Goal: Check status: Check status

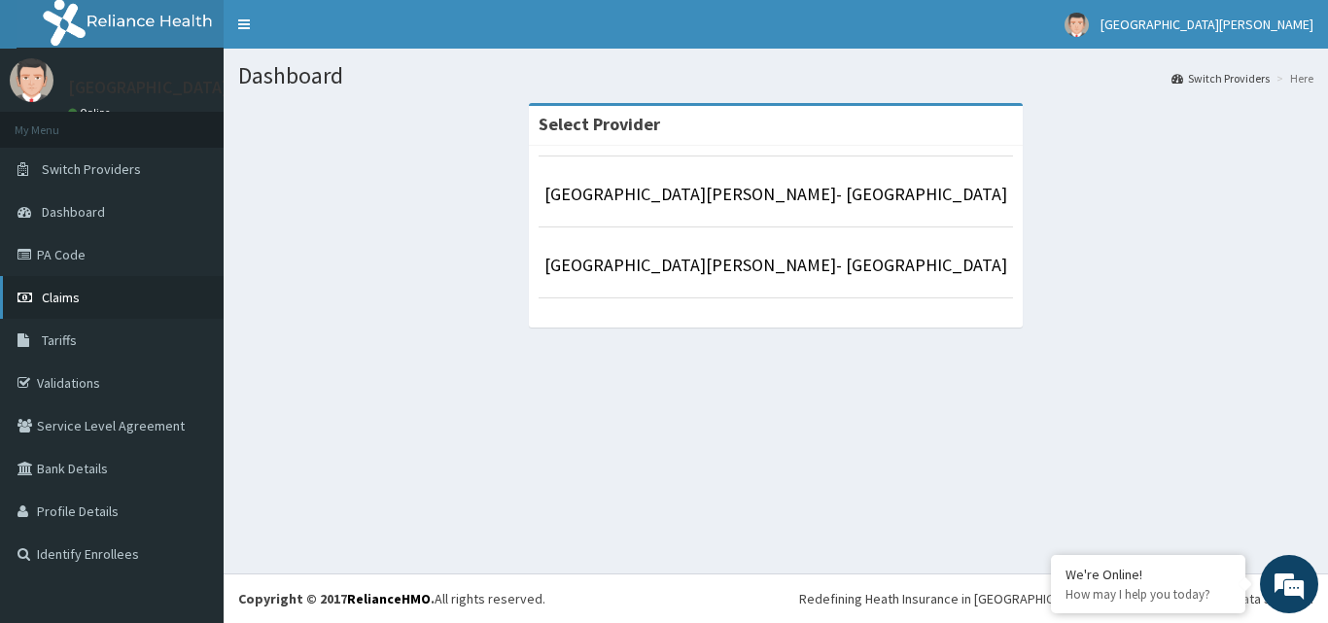
click at [64, 303] on span "Claims" at bounding box center [61, 297] width 38 height 17
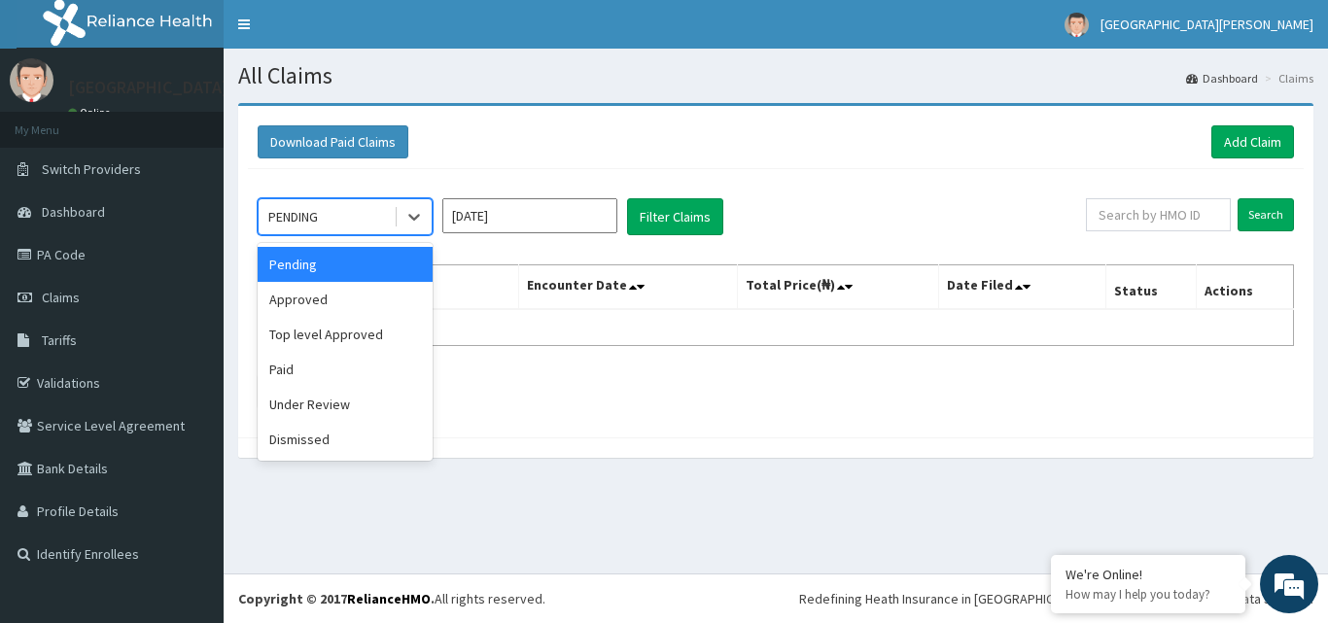
click at [380, 220] on div "PENDING" at bounding box center [326, 216] width 135 height 31
click at [331, 362] on div "Paid" at bounding box center [345, 369] width 175 height 35
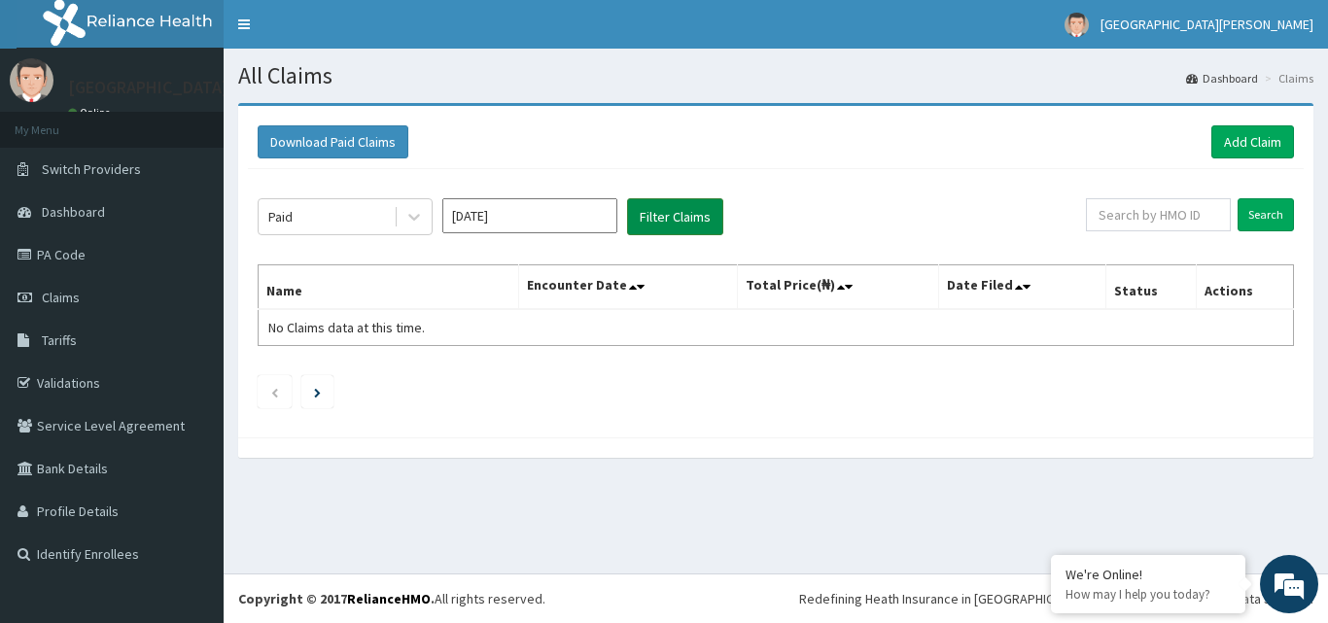
click at [670, 225] on button "Filter Claims" at bounding box center [675, 216] width 96 height 37
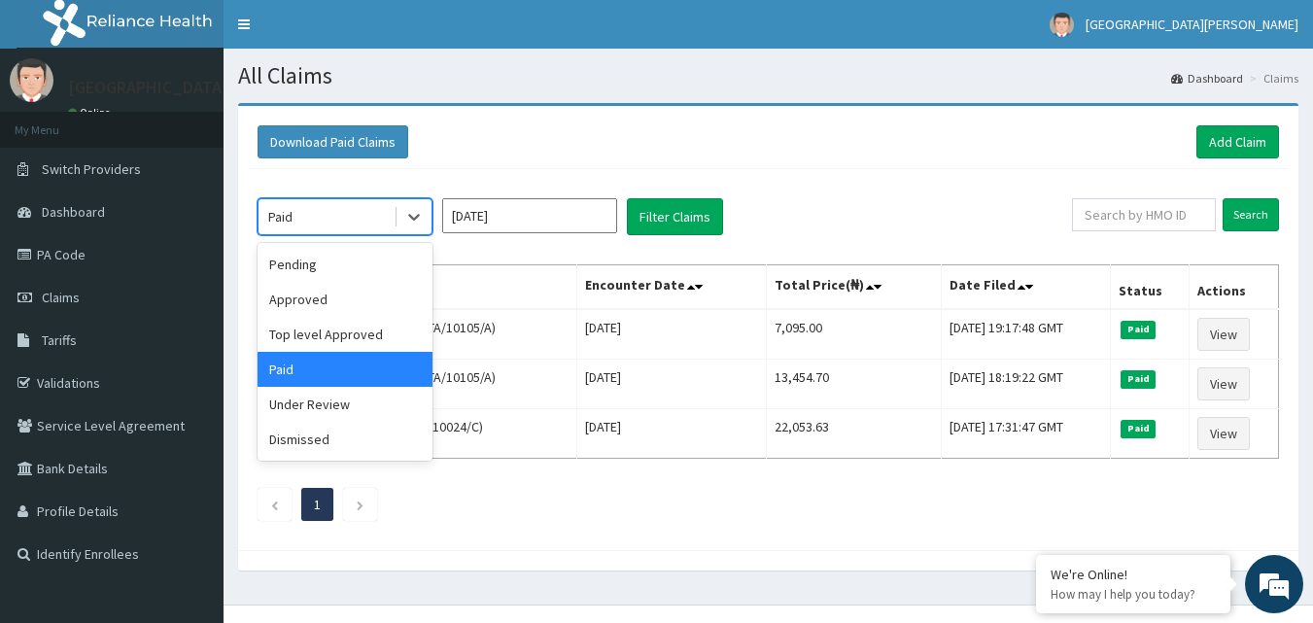
click at [369, 207] on div "Paid" at bounding box center [326, 216] width 135 height 31
click at [333, 329] on div "Top level Approved" at bounding box center [345, 334] width 175 height 35
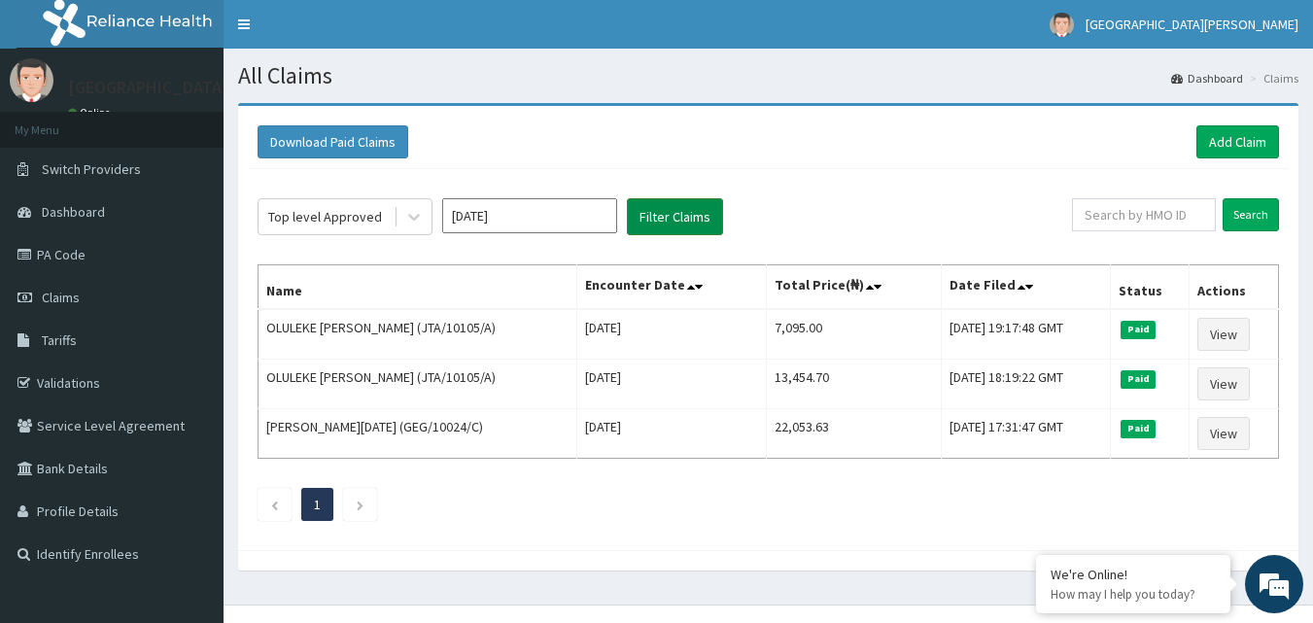
click at [654, 219] on button "Filter Claims" at bounding box center [675, 216] width 96 height 37
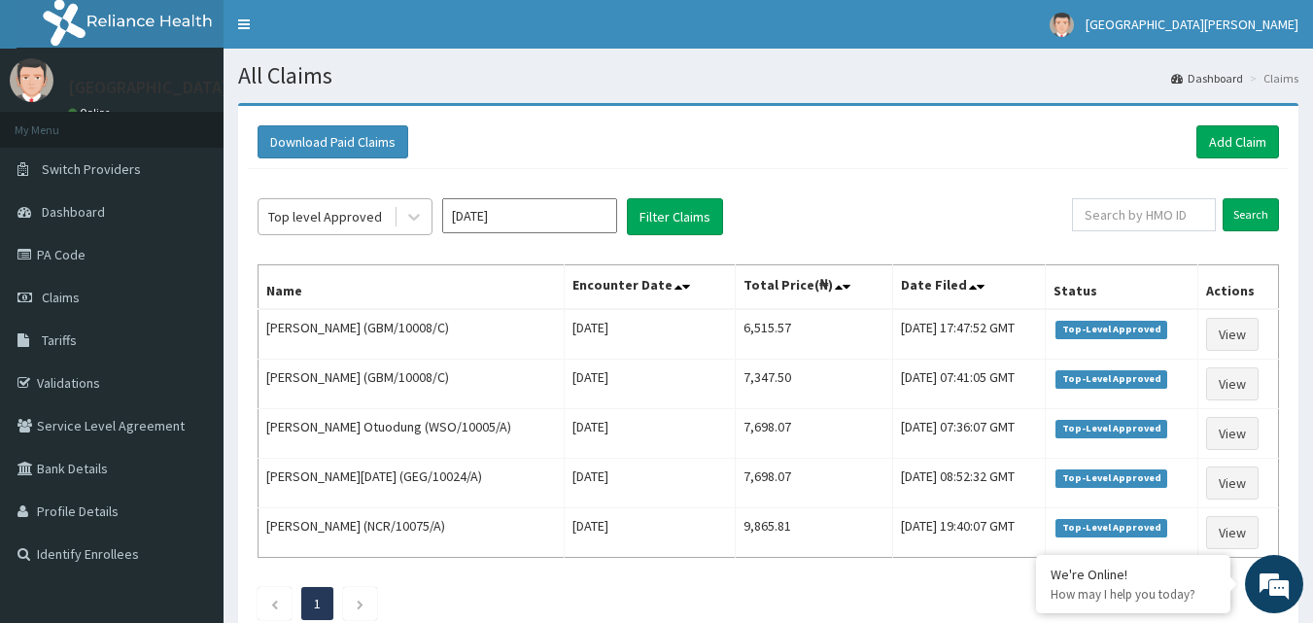
click at [368, 214] on div "Top level Approved" at bounding box center [325, 216] width 114 height 19
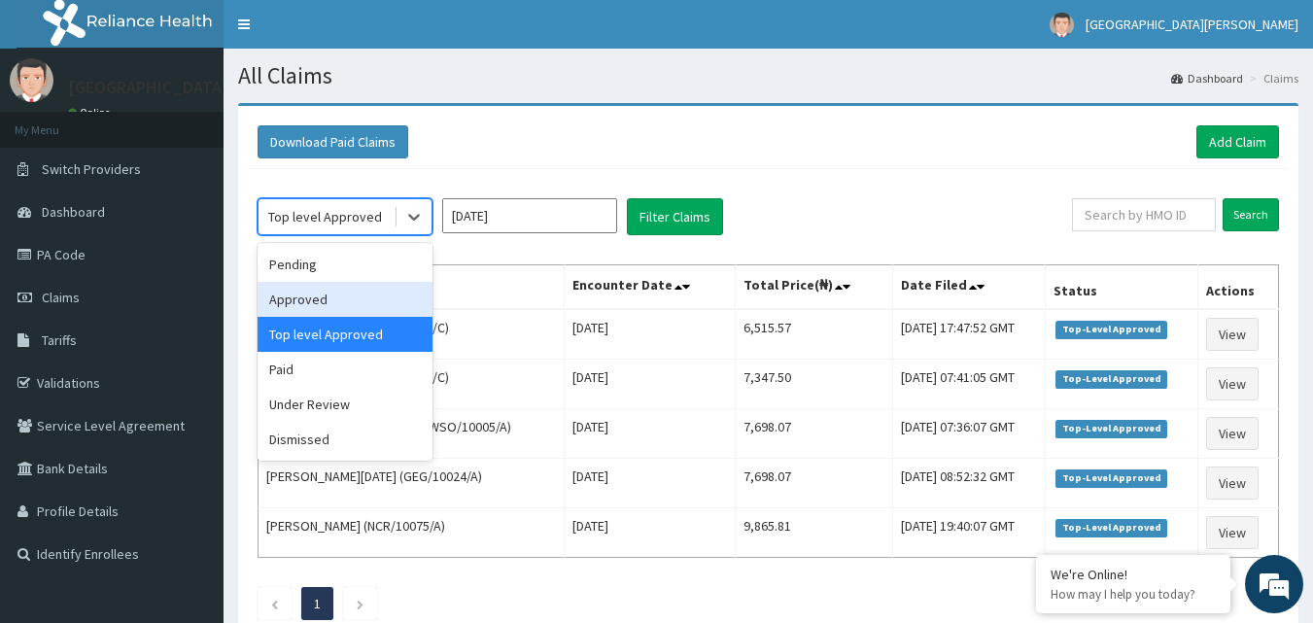
click at [316, 287] on div "Approved" at bounding box center [345, 299] width 175 height 35
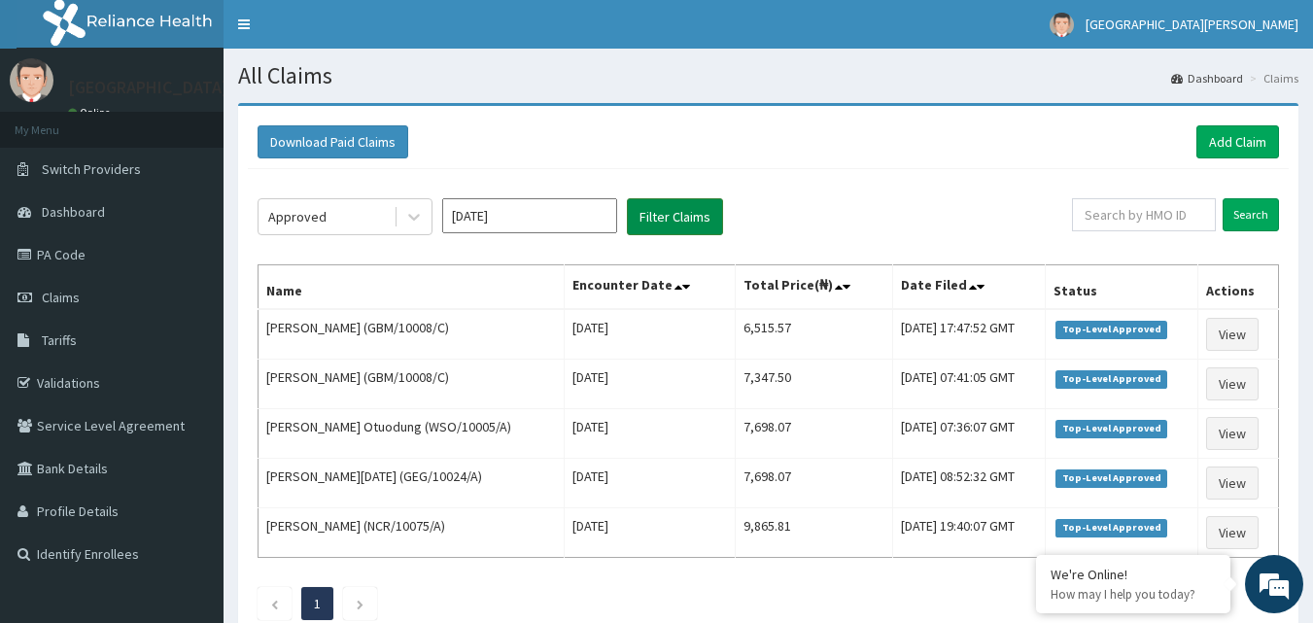
click at [660, 216] on button "Filter Claims" at bounding box center [675, 216] width 96 height 37
